Goal: Information Seeking & Learning: Learn about a topic

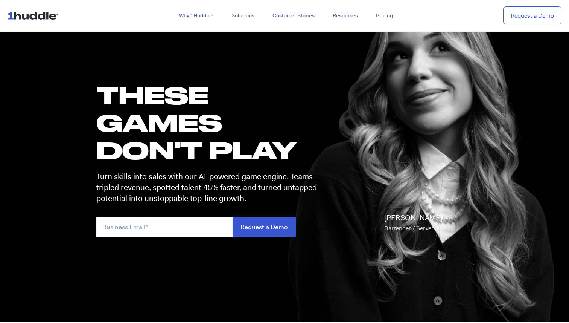
scroll to position [40, 0]
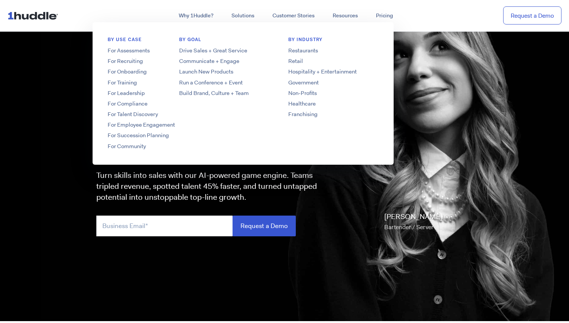
click at [137, 77] on div "BY USE CASE For Assessments For Recruiting For Onboarding For Training For Lead…" at bounding box center [153, 93] width 90 height 113
click at [131, 85] on link "For Training" at bounding box center [153, 83] width 120 height 8
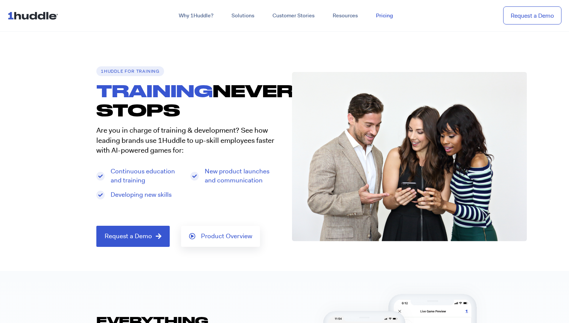
click at [379, 17] on link "Pricing" at bounding box center [384, 16] width 35 height 14
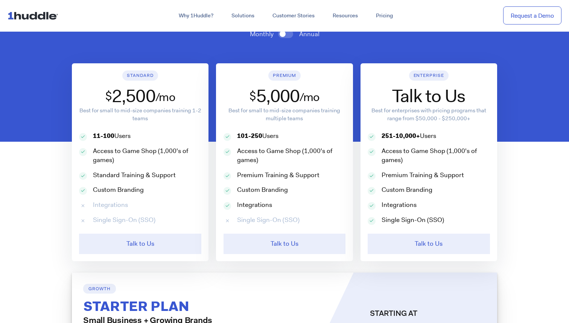
scroll to position [373, 0]
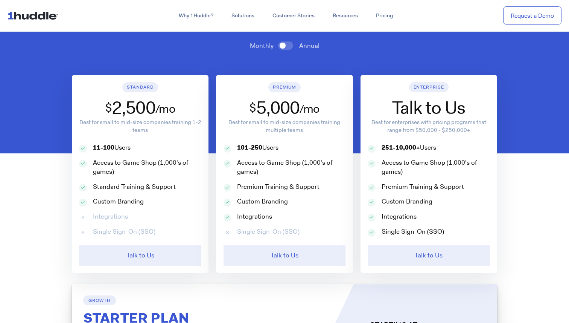
click at [289, 44] on span at bounding box center [285, 45] width 15 height 8
click at [0, 0] on input "checkbox" at bounding box center [0, 0] width 0 height 0
